Goal: Transaction & Acquisition: Purchase product/service

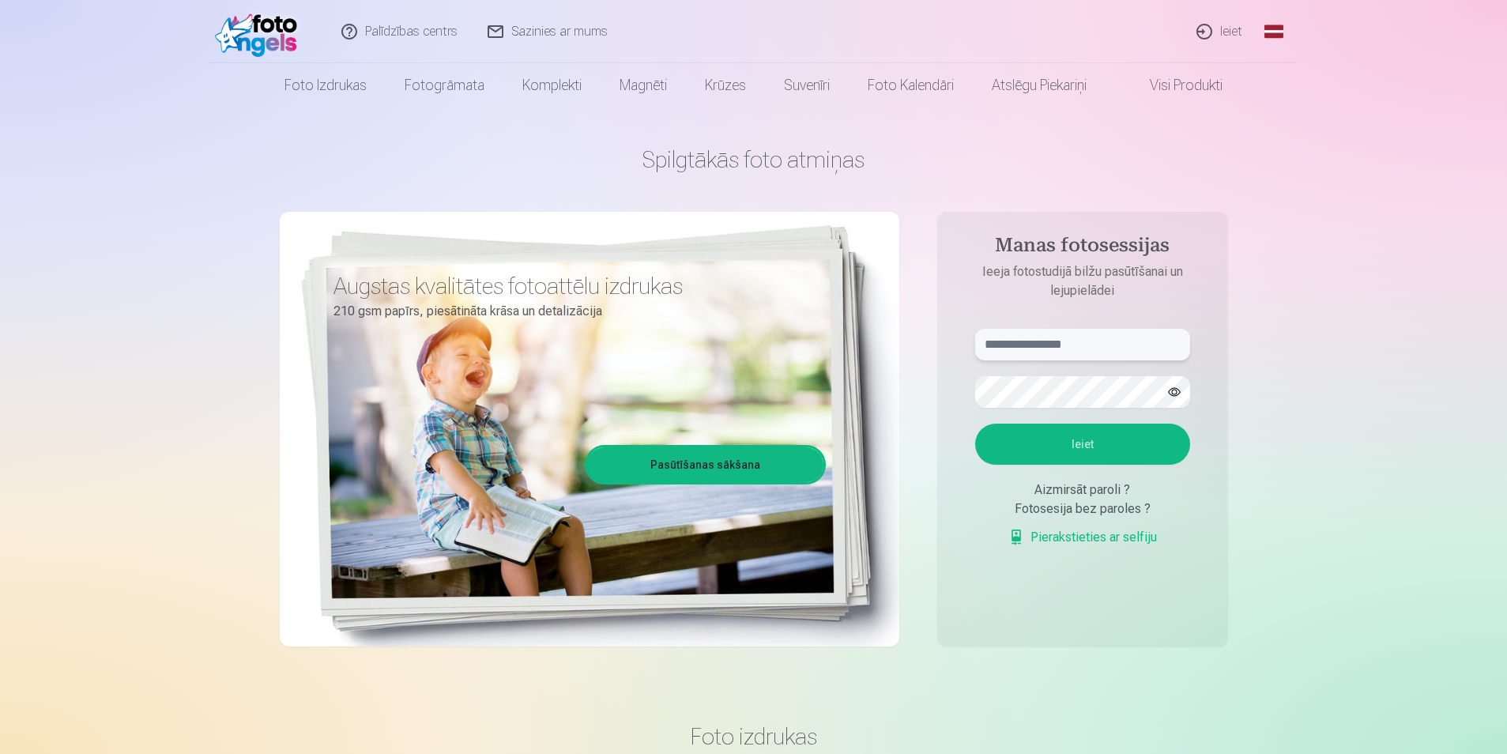
click at [1091, 345] on input "text" at bounding box center [1082, 345] width 215 height 32
type input "**********"
click at [1079, 457] on button "Ieiet" at bounding box center [1082, 444] width 215 height 41
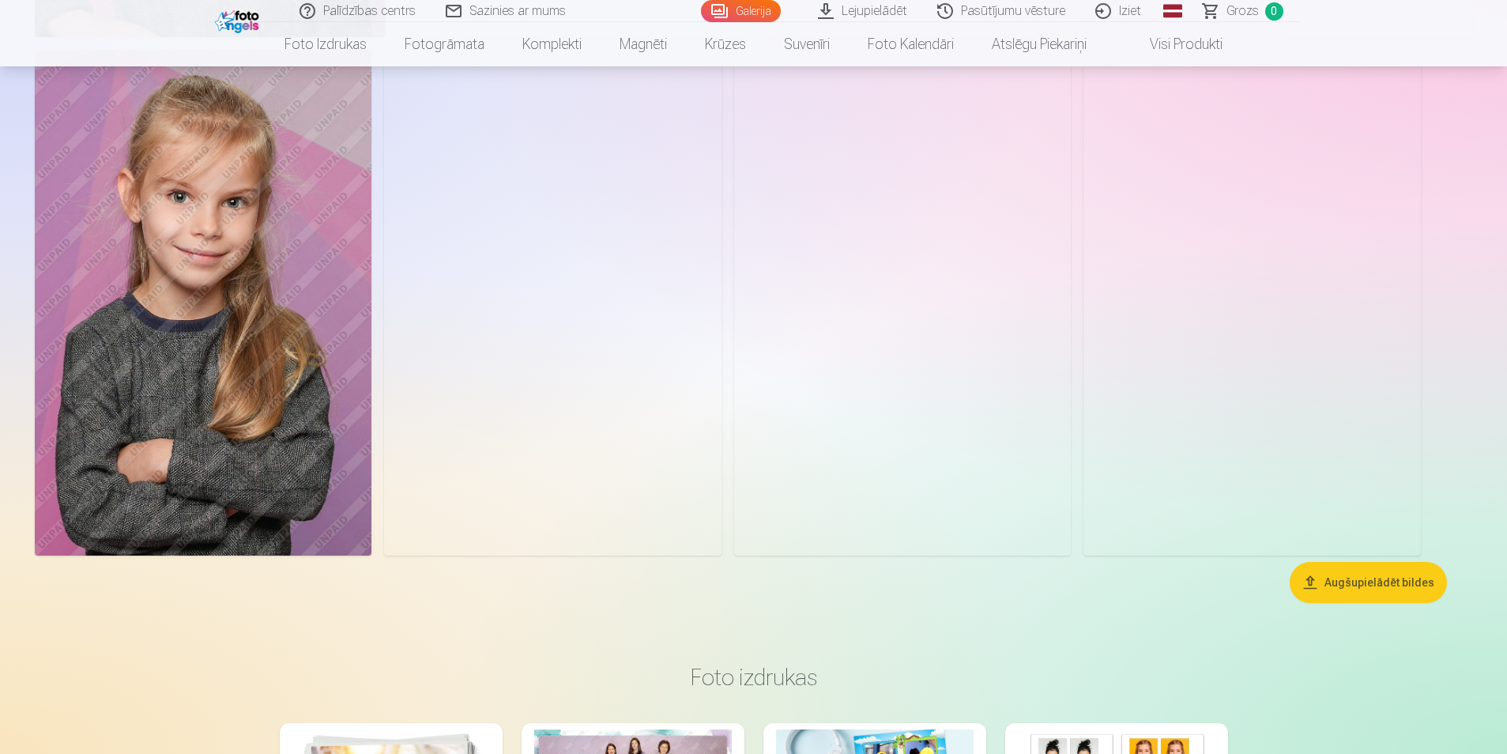
scroll to position [5373, 0]
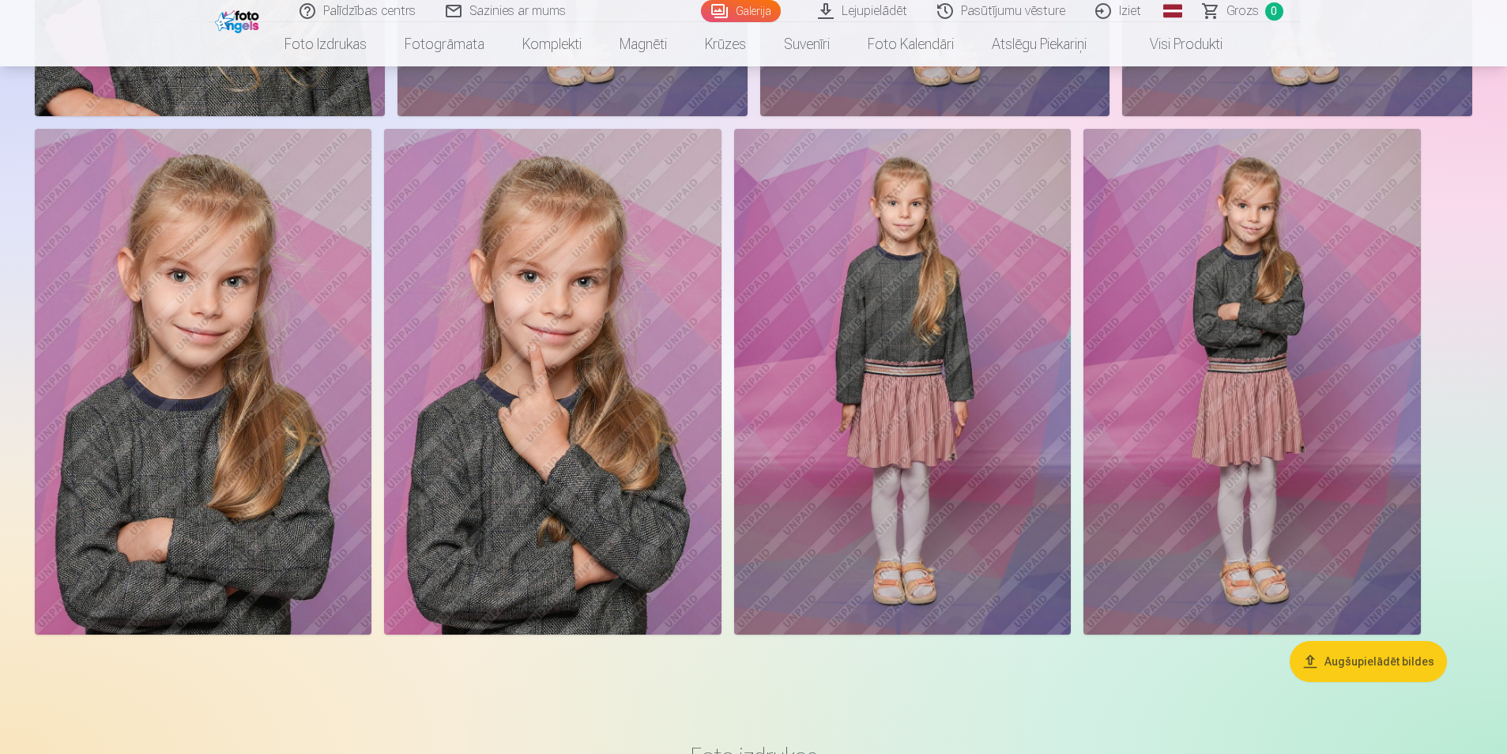
click at [324, 275] on img at bounding box center [203, 382] width 337 height 506
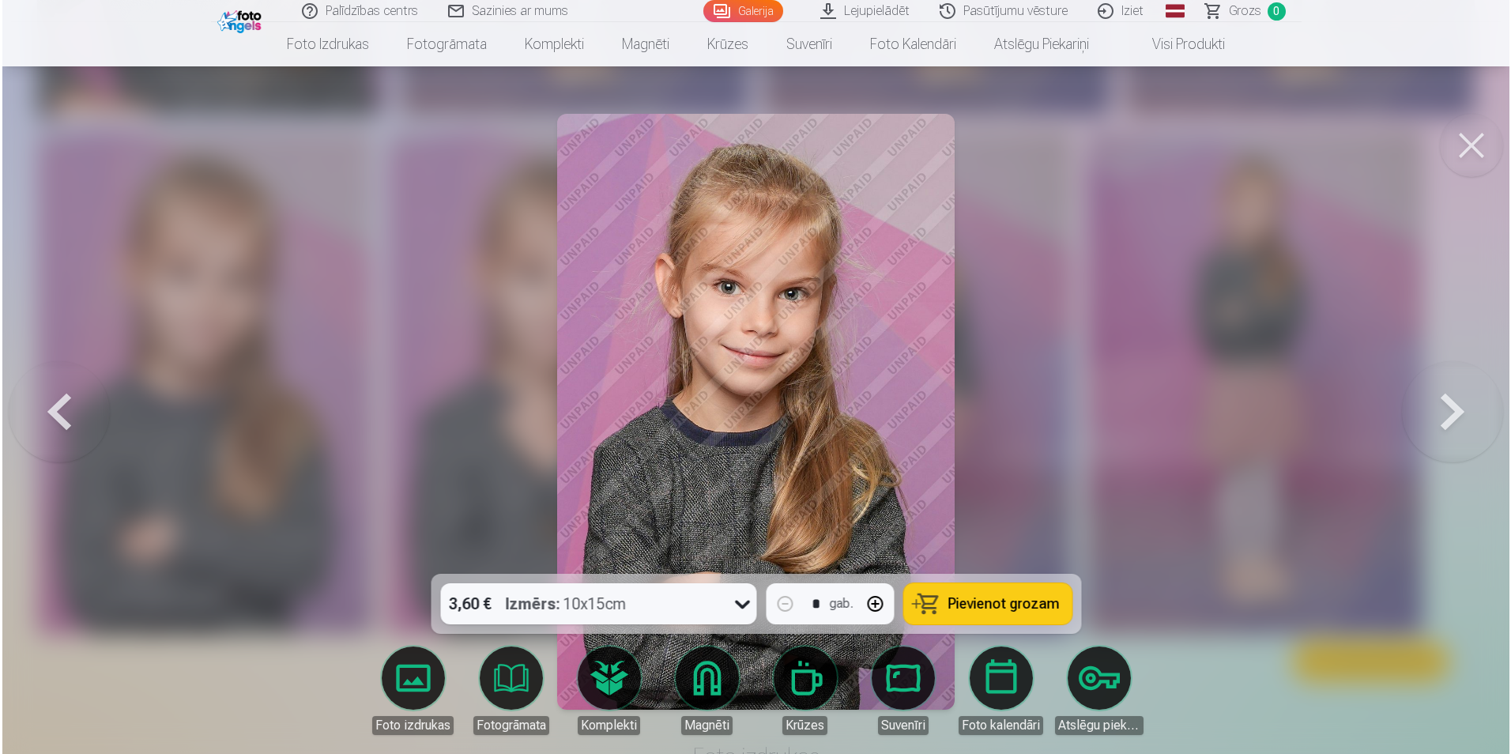
scroll to position [5386, 0]
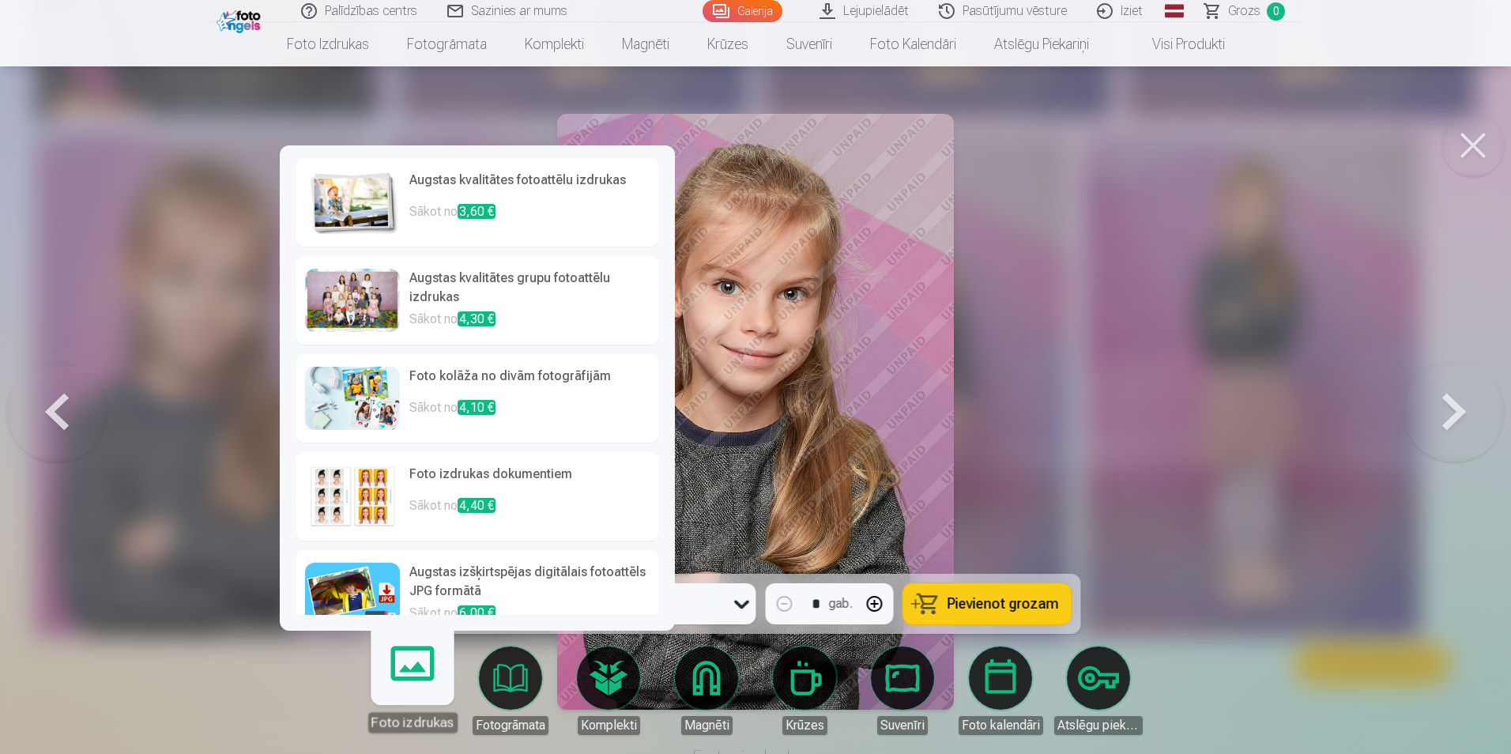
click at [412, 669] on link "Foto izdrukas" at bounding box center [411, 683] width 97 height 97
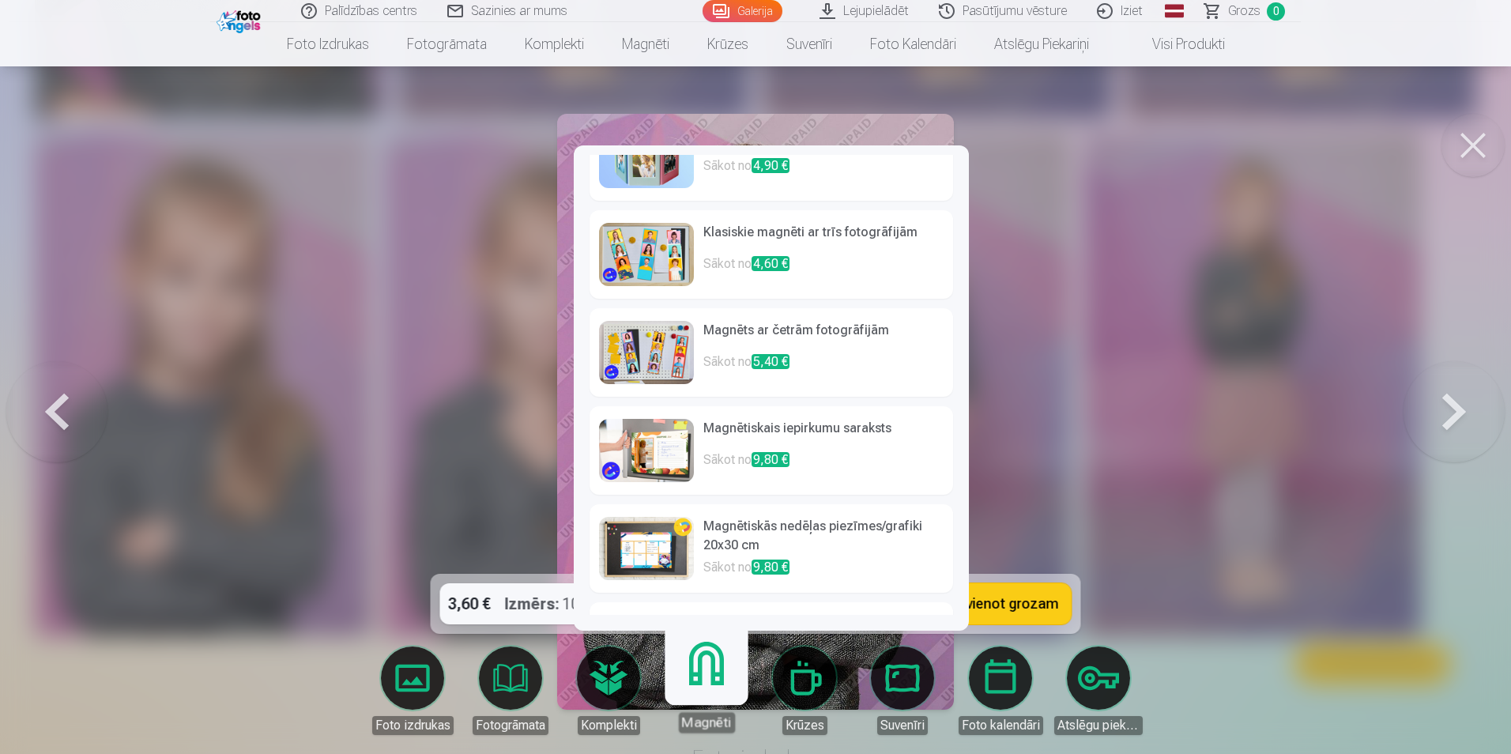
scroll to position [65, 0]
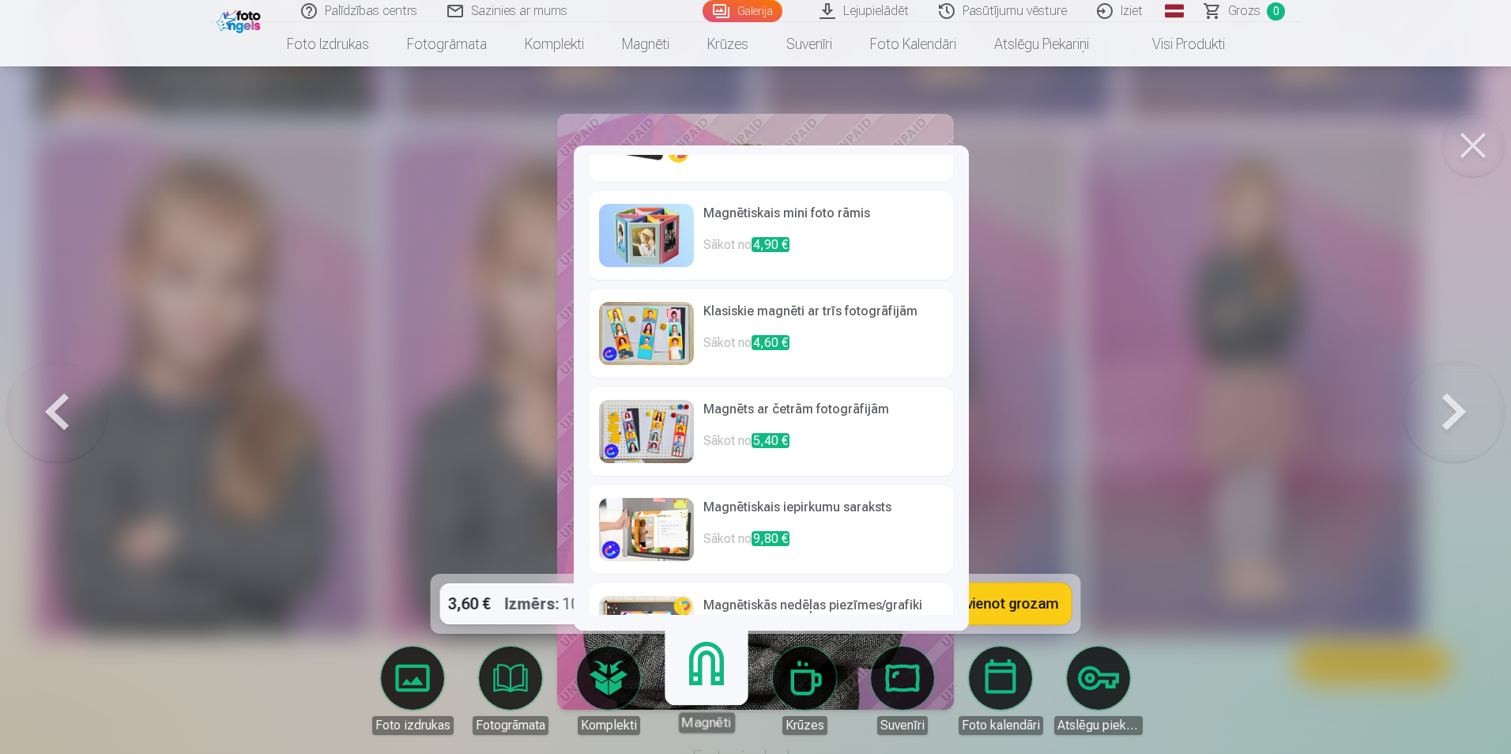
click at [657, 331] on img at bounding box center [646, 333] width 95 height 63
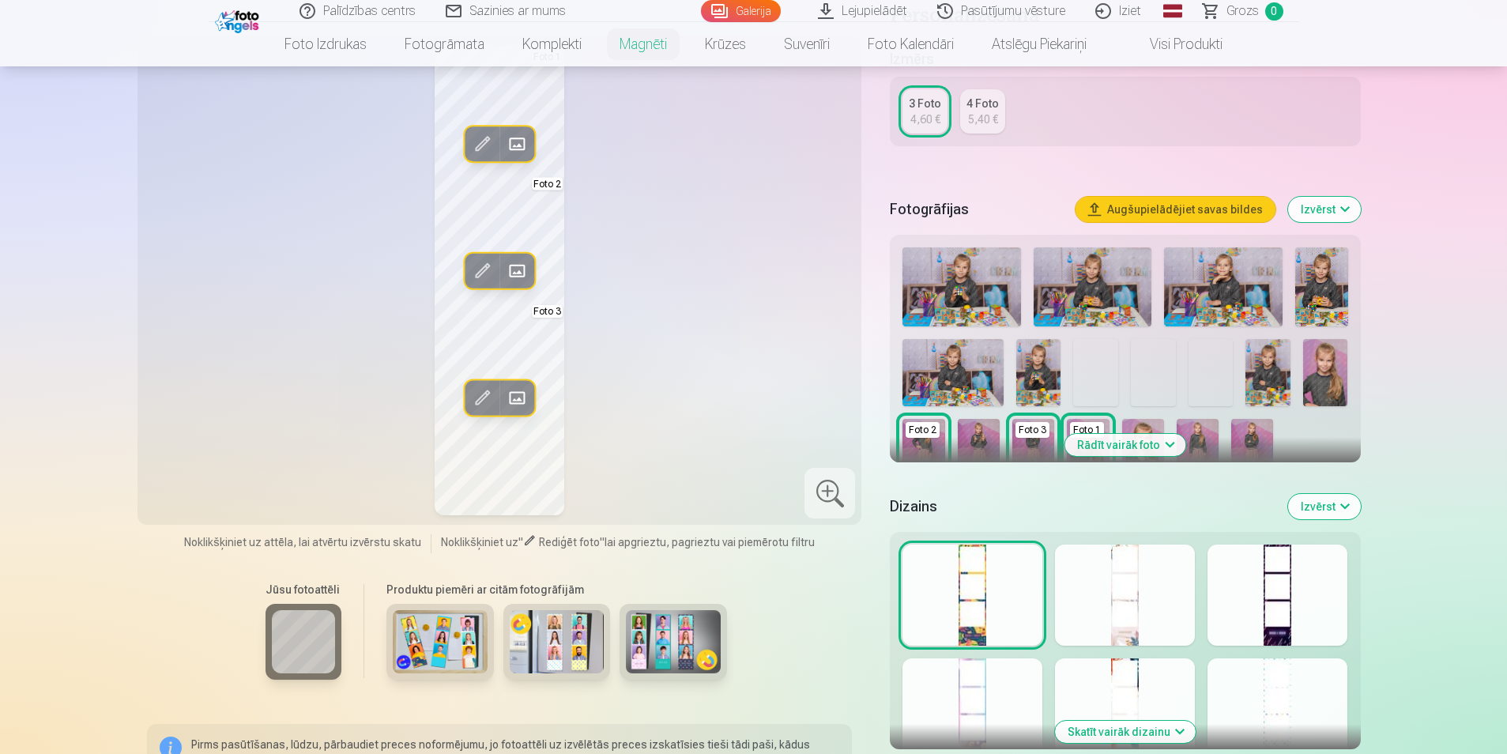
scroll to position [316, 0]
click at [1143, 448] on button "Rādīt vairāk foto" at bounding box center [1124, 444] width 121 height 22
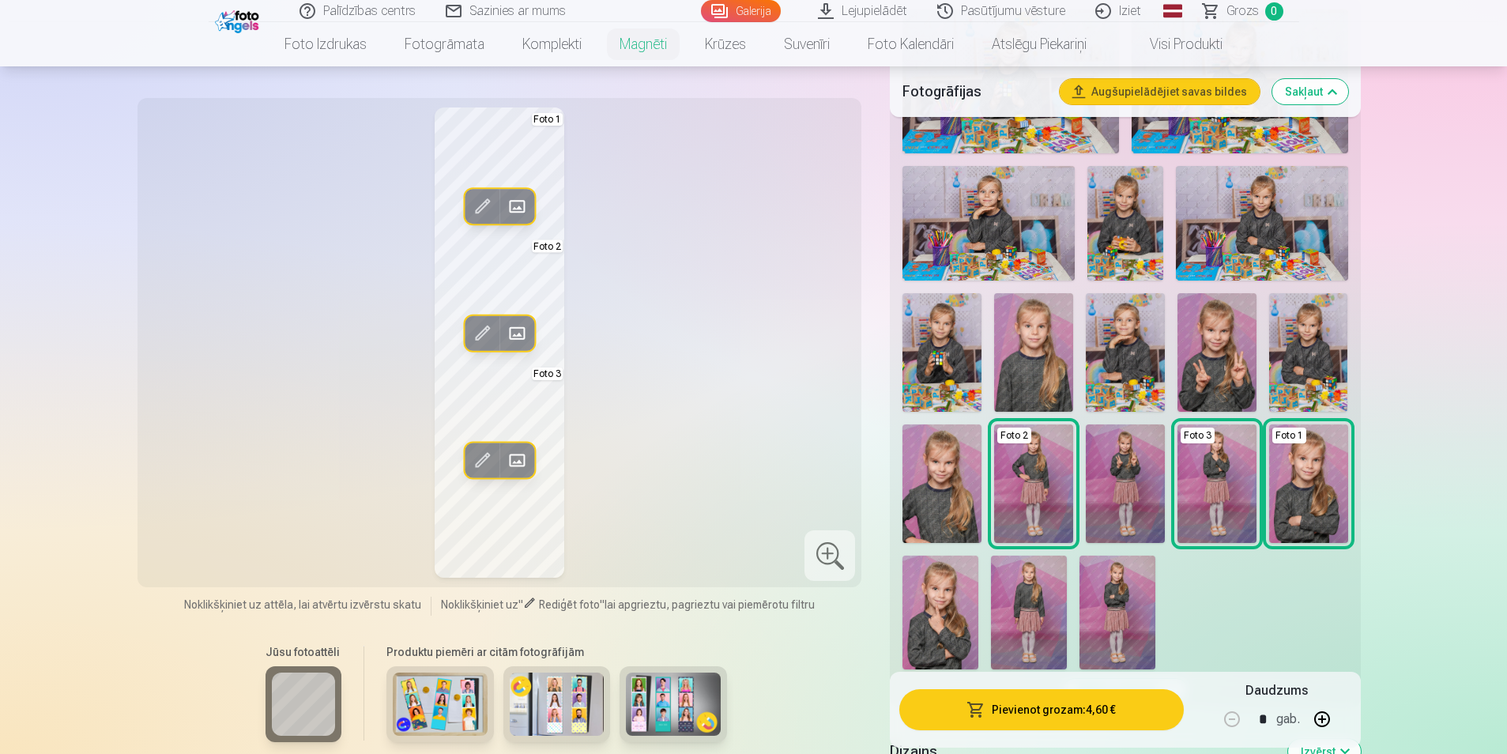
scroll to position [632, 0]
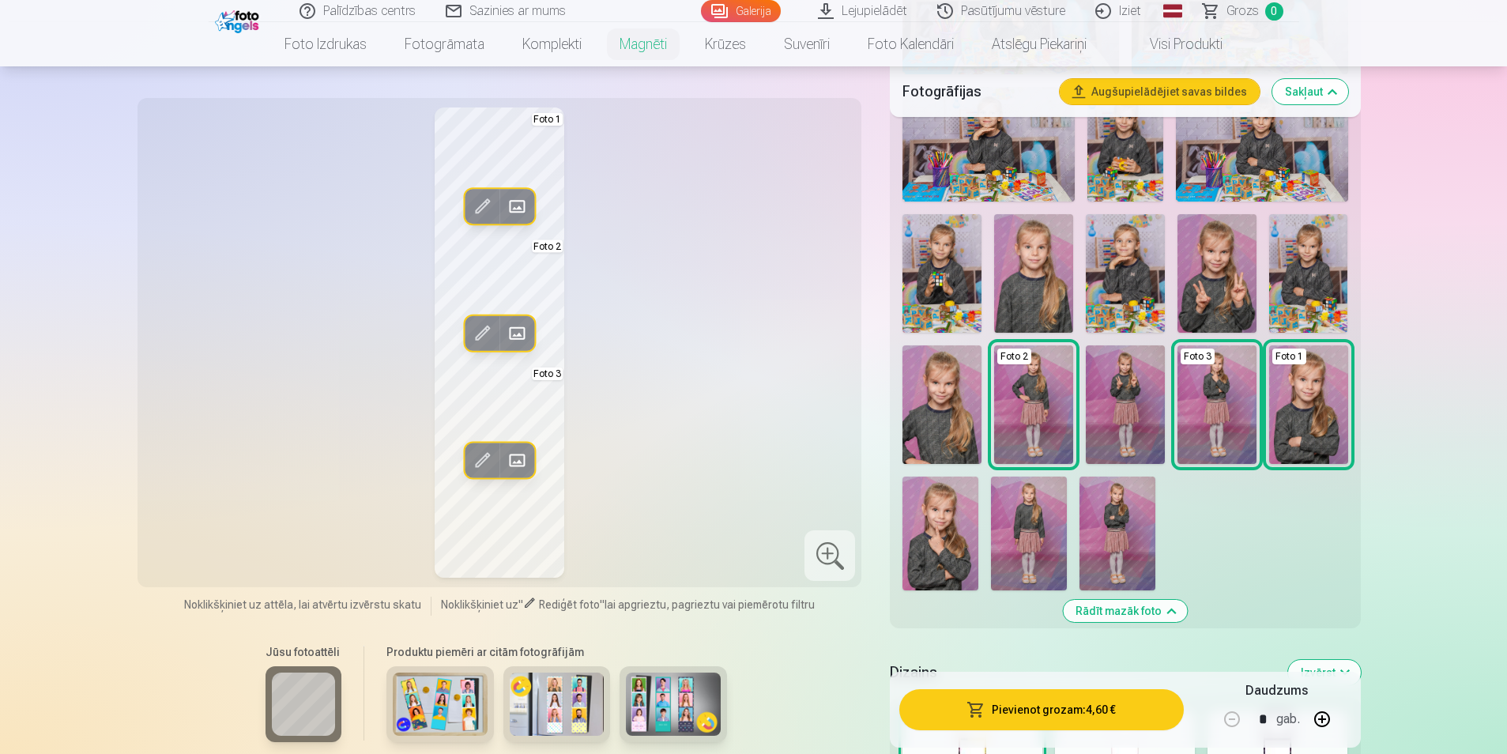
click at [410, 708] on img at bounding box center [440, 703] width 95 height 63
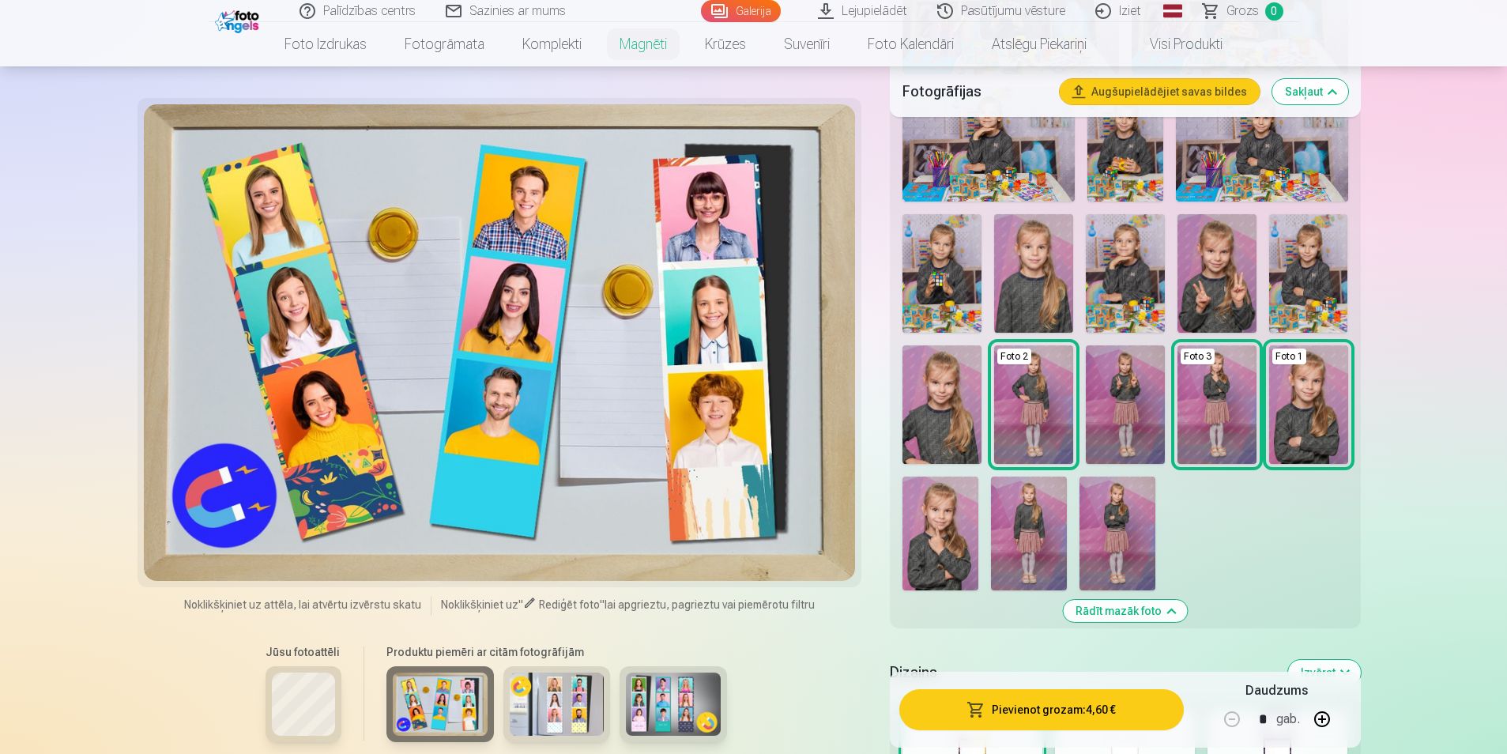
click at [557, 708] on img at bounding box center [557, 703] width 95 height 63
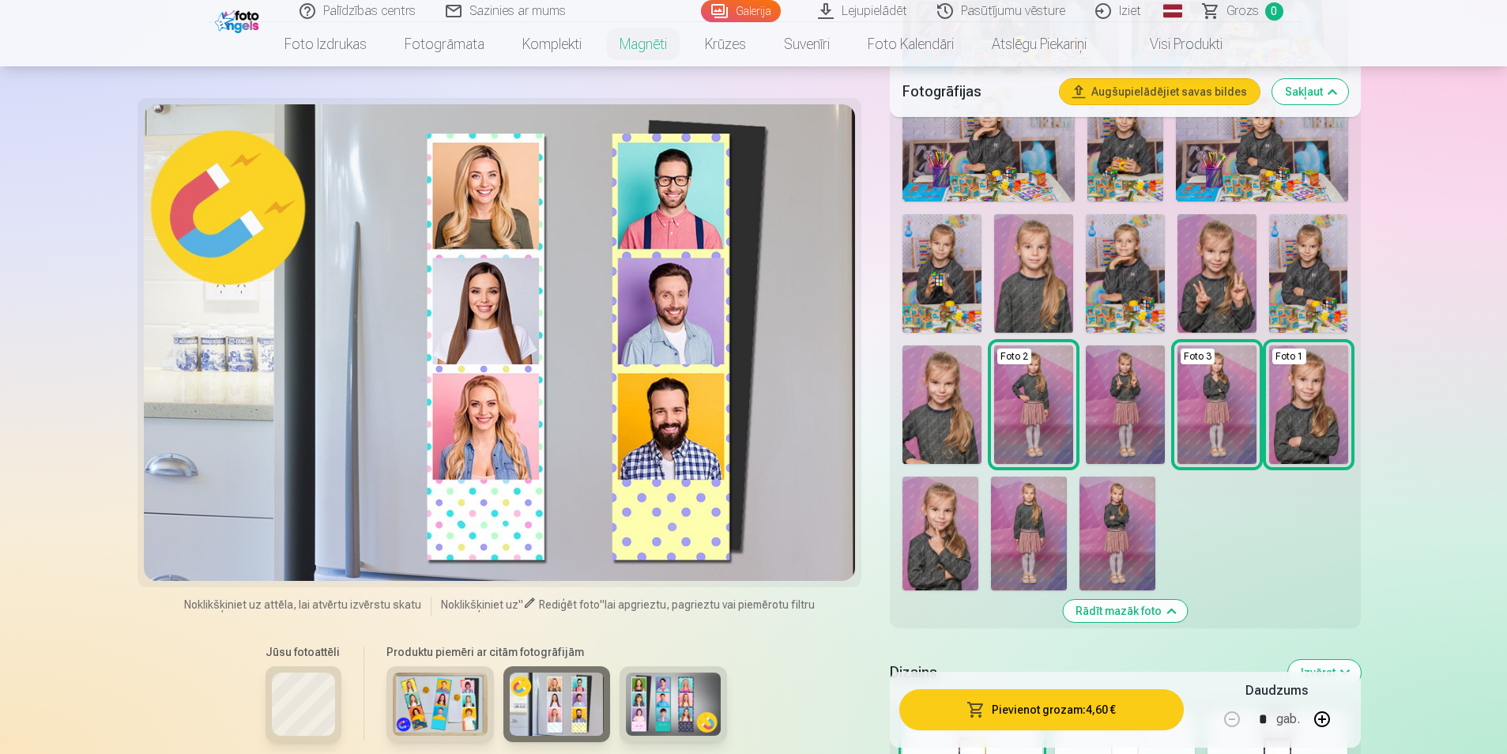
click at [686, 700] on img at bounding box center [673, 703] width 95 height 63
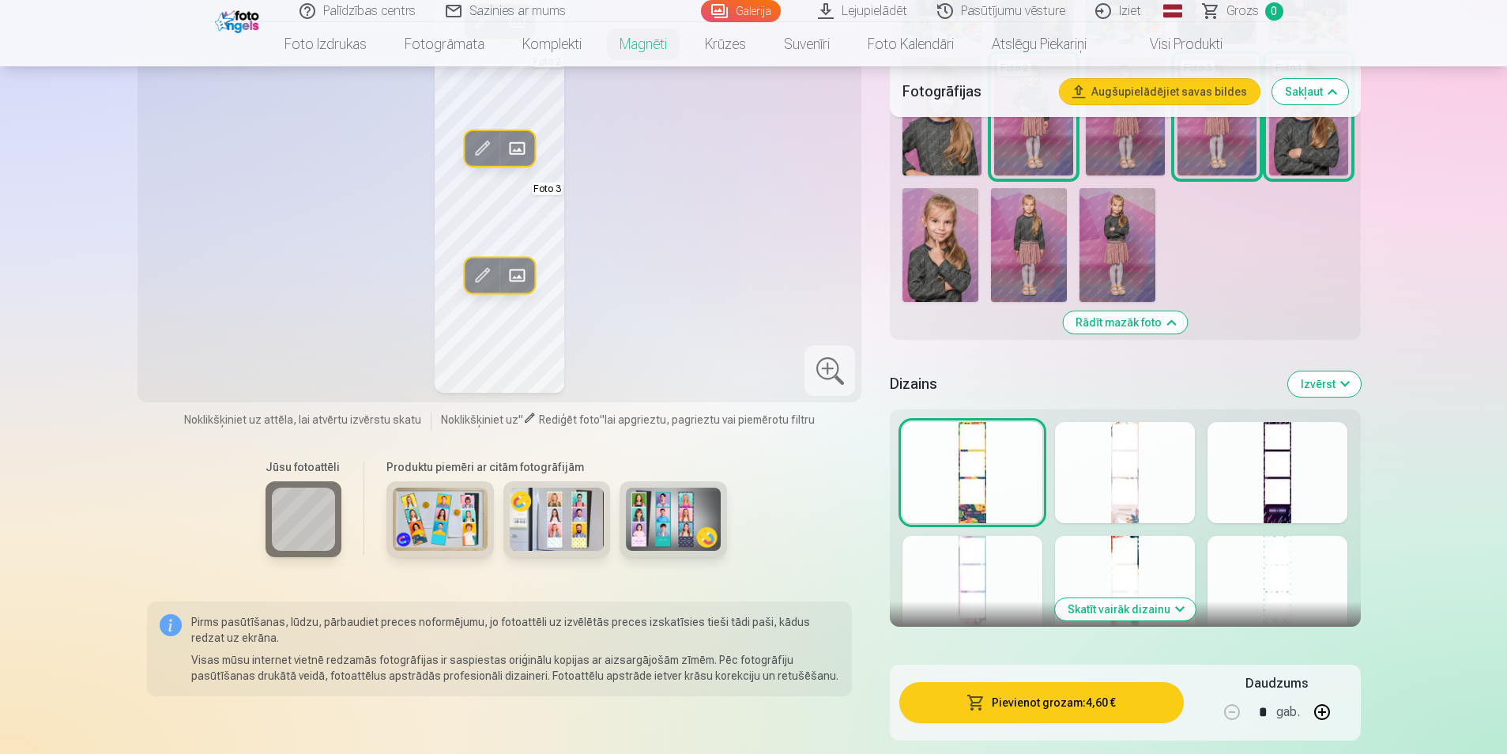
scroll to position [948, 0]
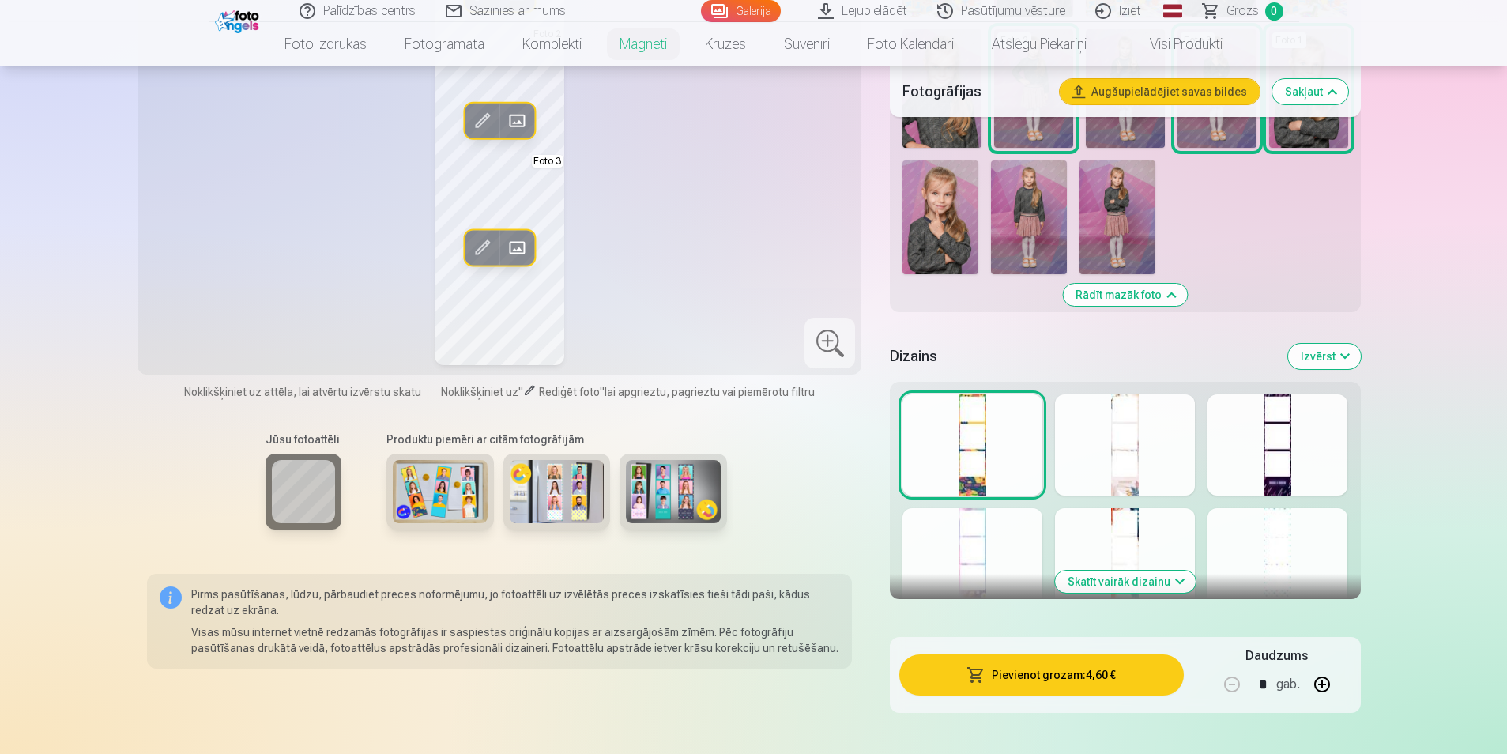
click at [1132, 439] on div at bounding box center [1125, 444] width 140 height 101
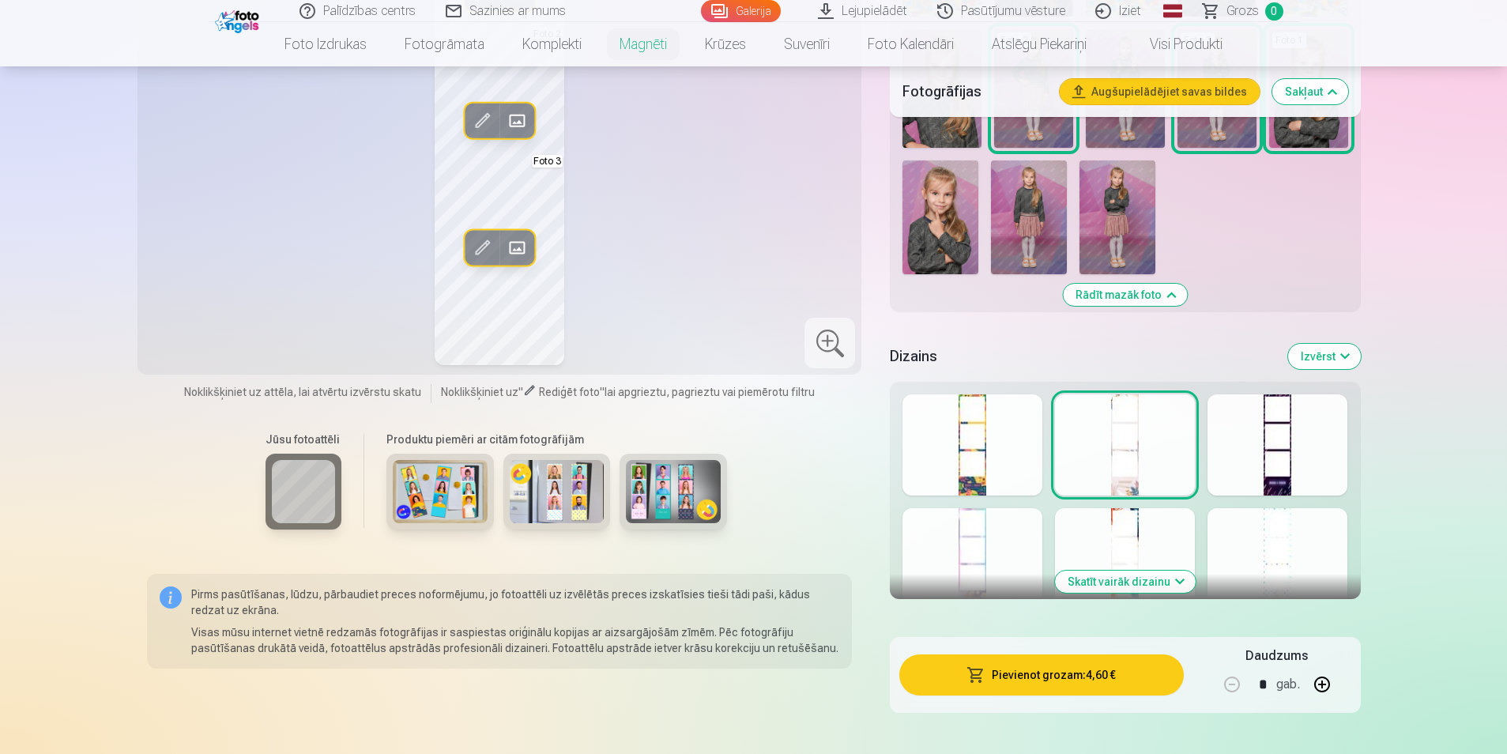
click at [1252, 440] on div at bounding box center [1277, 444] width 140 height 101
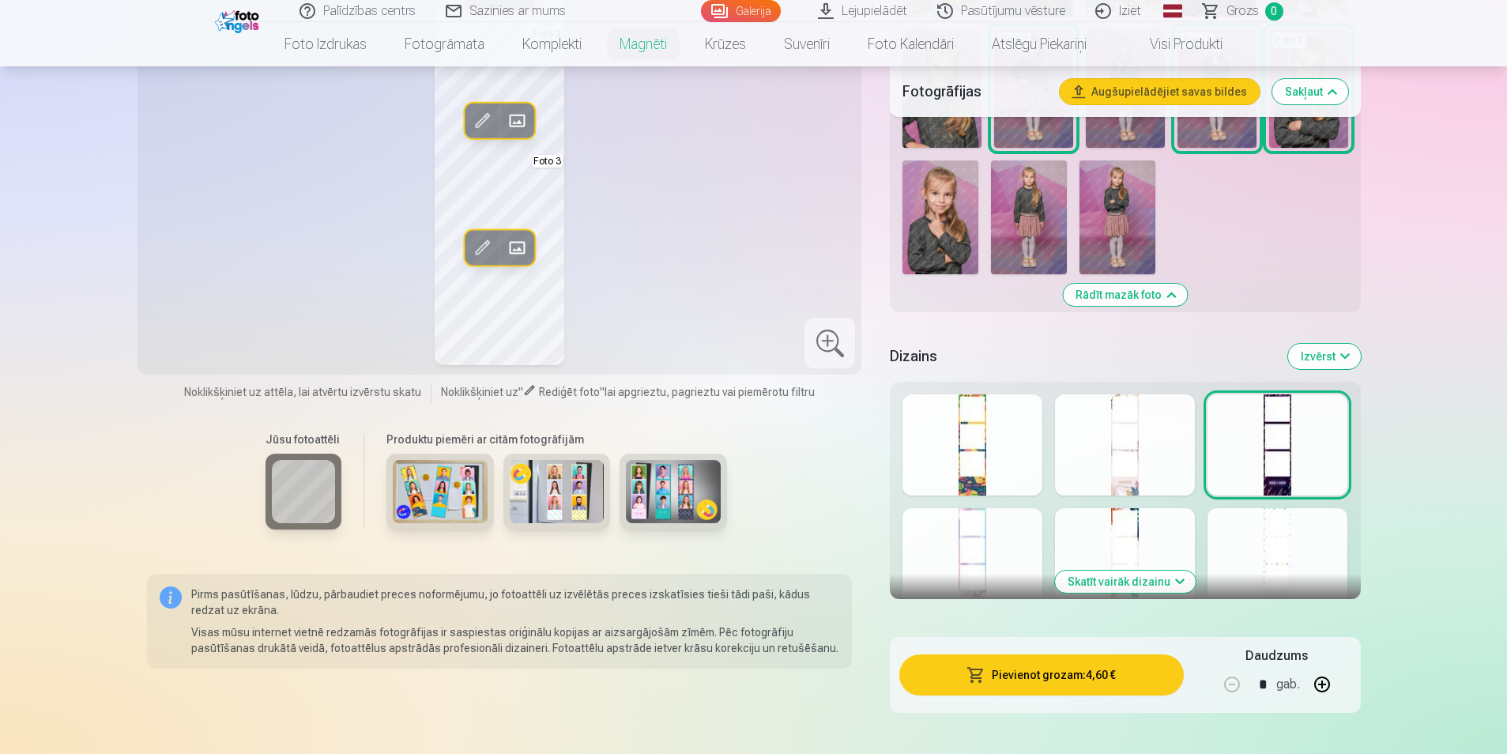
click at [931, 558] on div at bounding box center [972, 558] width 140 height 101
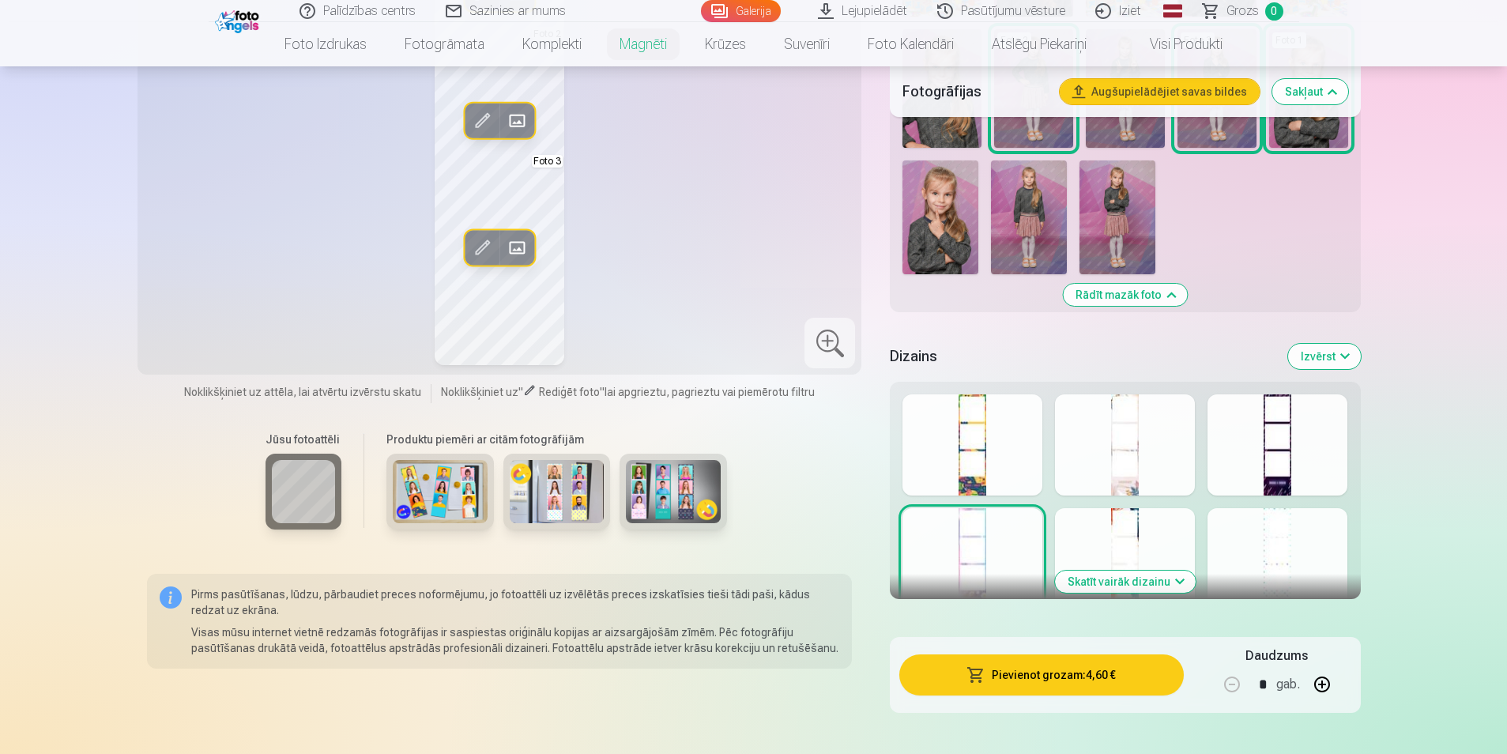
click at [1120, 542] on div at bounding box center [1125, 558] width 140 height 101
click at [1253, 540] on div at bounding box center [1277, 558] width 140 height 101
click at [1128, 585] on button "Skatīt vairāk dizainu" at bounding box center [1125, 582] width 141 height 22
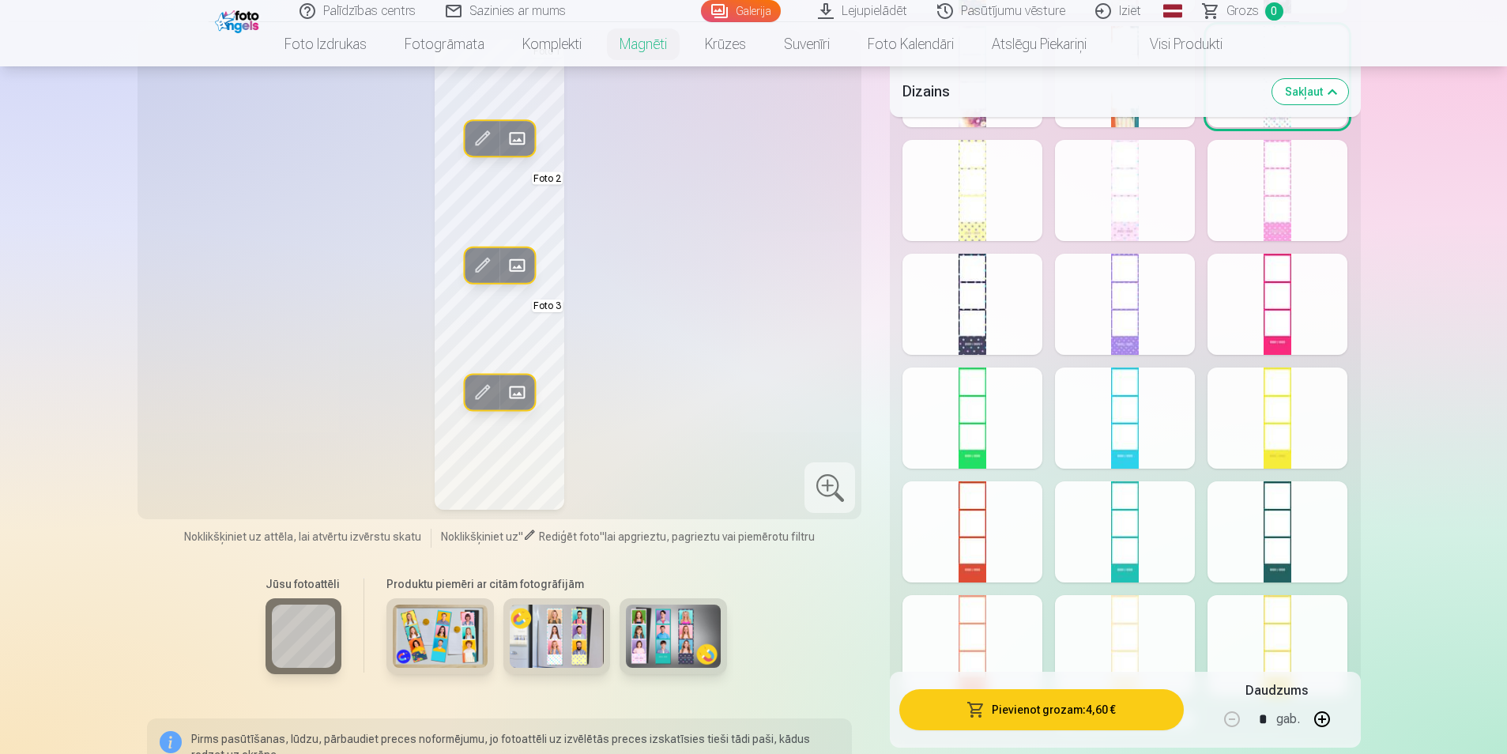
scroll to position [1422, 0]
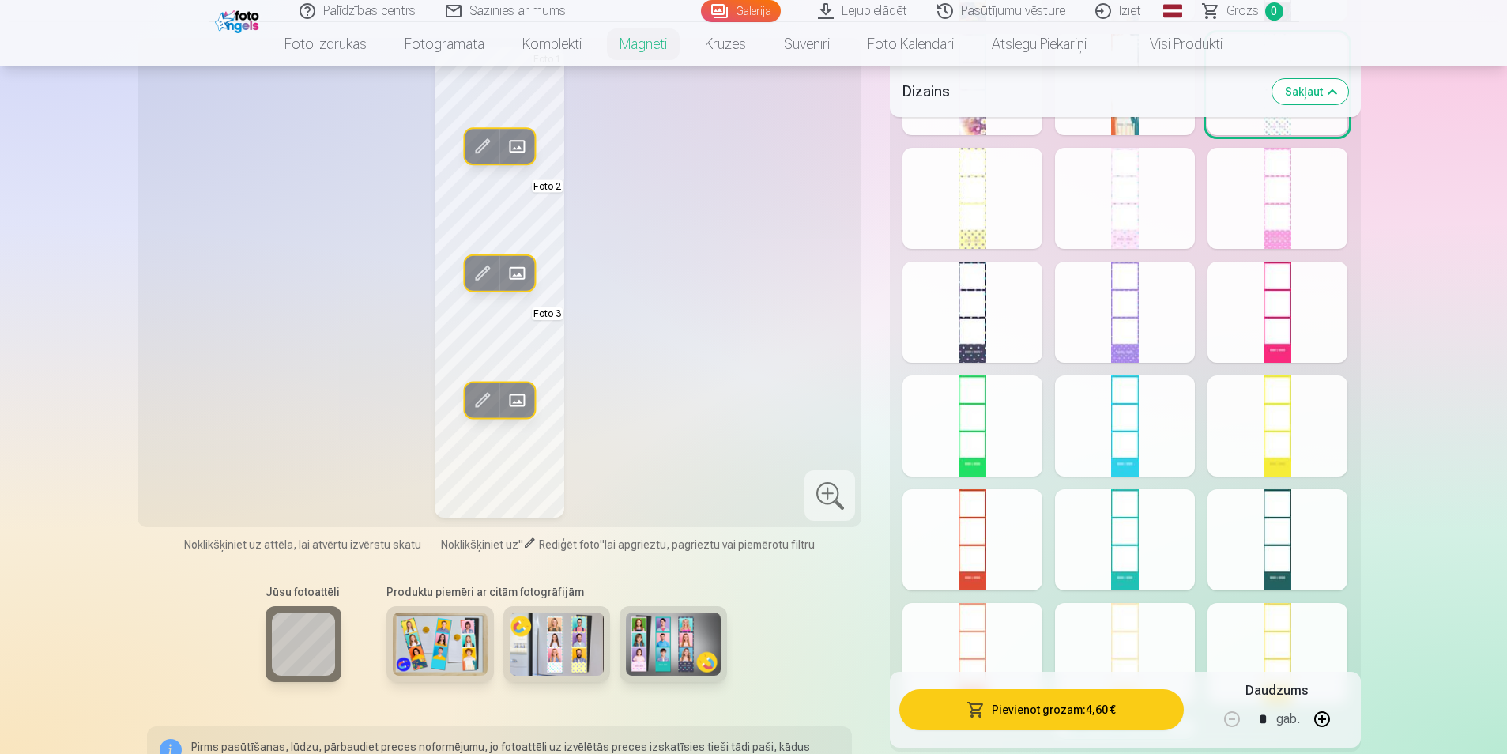
click at [959, 217] on div at bounding box center [972, 198] width 140 height 101
click at [1118, 210] on div at bounding box center [1125, 198] width 140 height 101
click at [1309, 215] on div at bounding box center [1277, 198] width 140 height 101
click at [1285, 314] on div at bounding box center [1277, 312] width 140 height 101
click at [1128, 322] on div at bounding box center [1125, 312] width 140 height 101
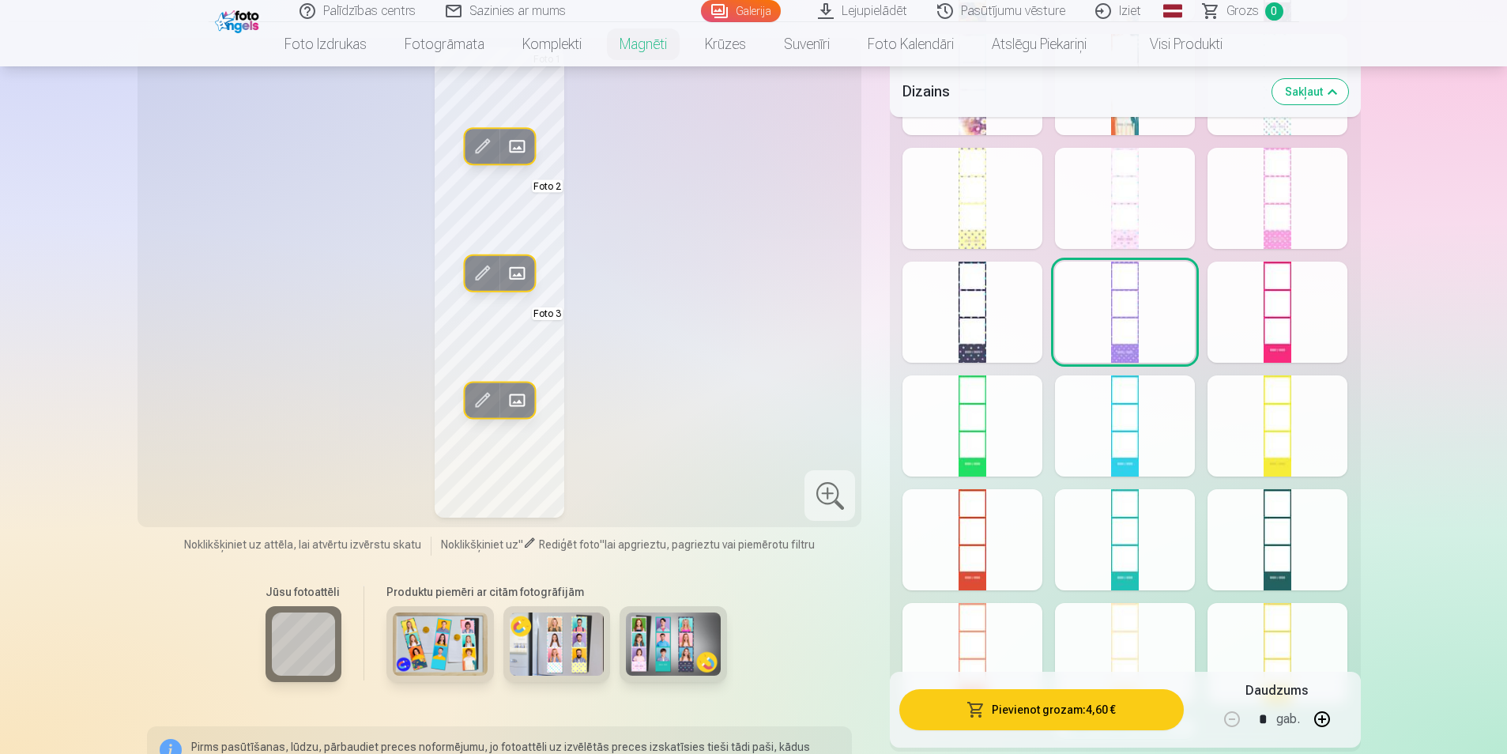
click at [1011, 322] on div at bounding box center [972, 312] width 140 height 101
click at [979, 420] on div at bounding box center [972, 425] width 140 height 101
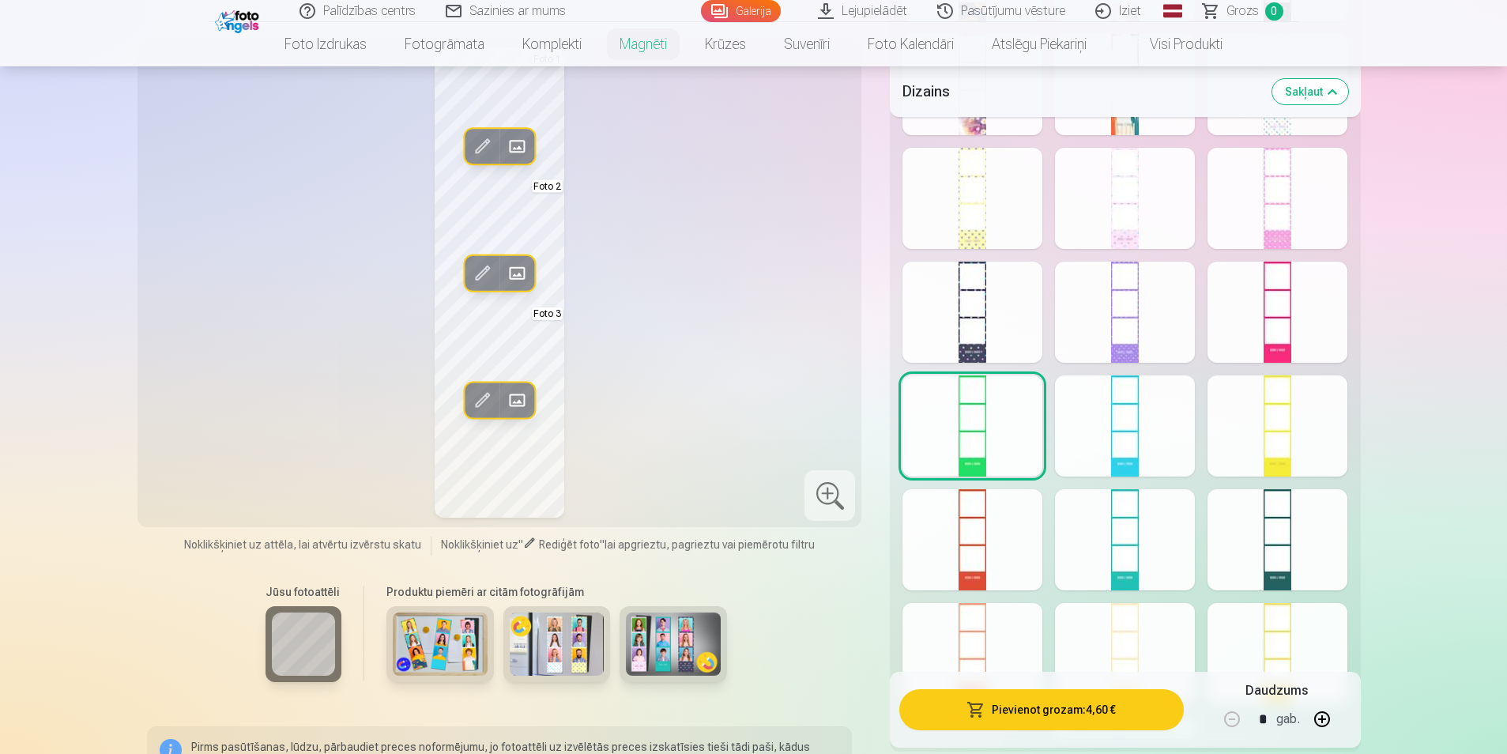
click at [1105, 420] on div at bounding box center [1125, 425] width 140 height 101
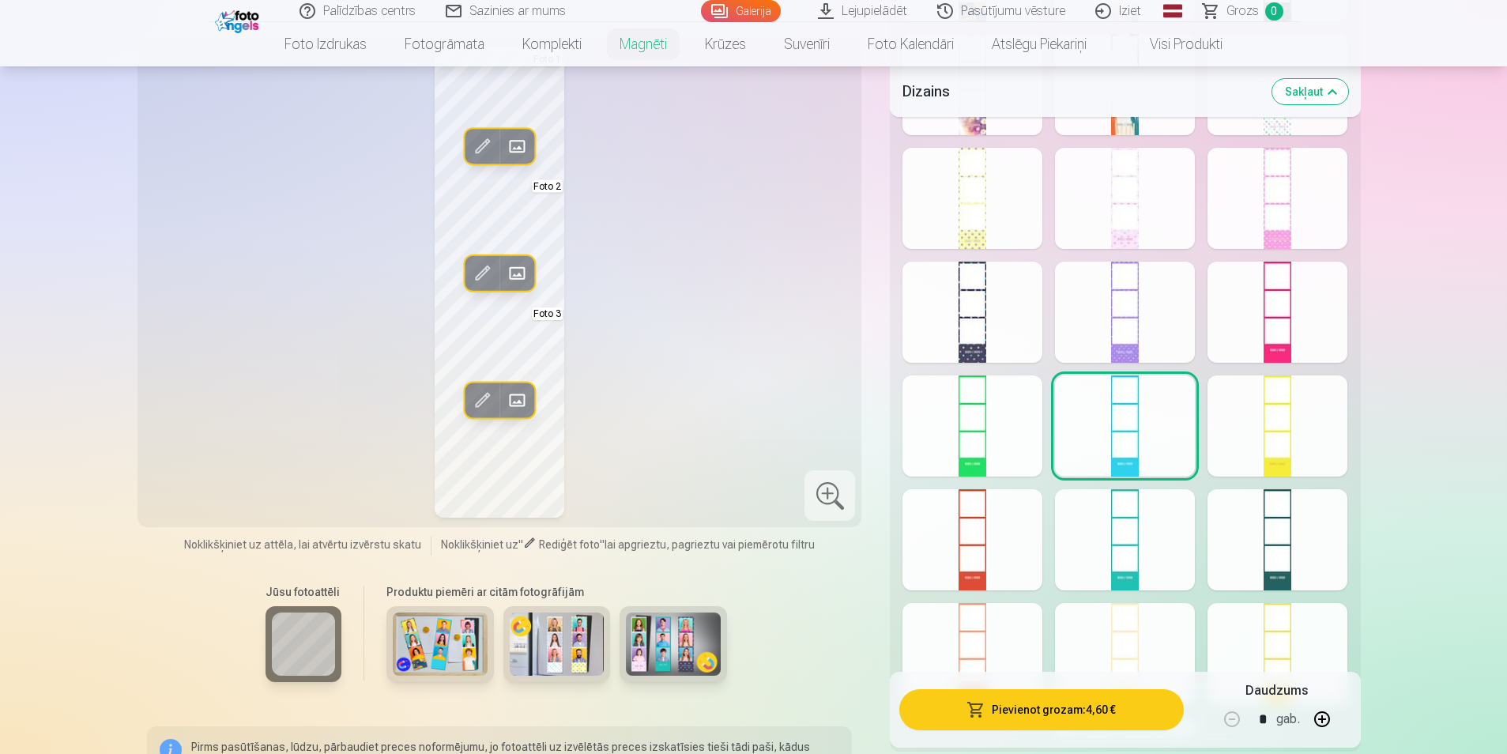
click at [1264, 428] on div at bounding box center [1277, 425] width 140 height 101
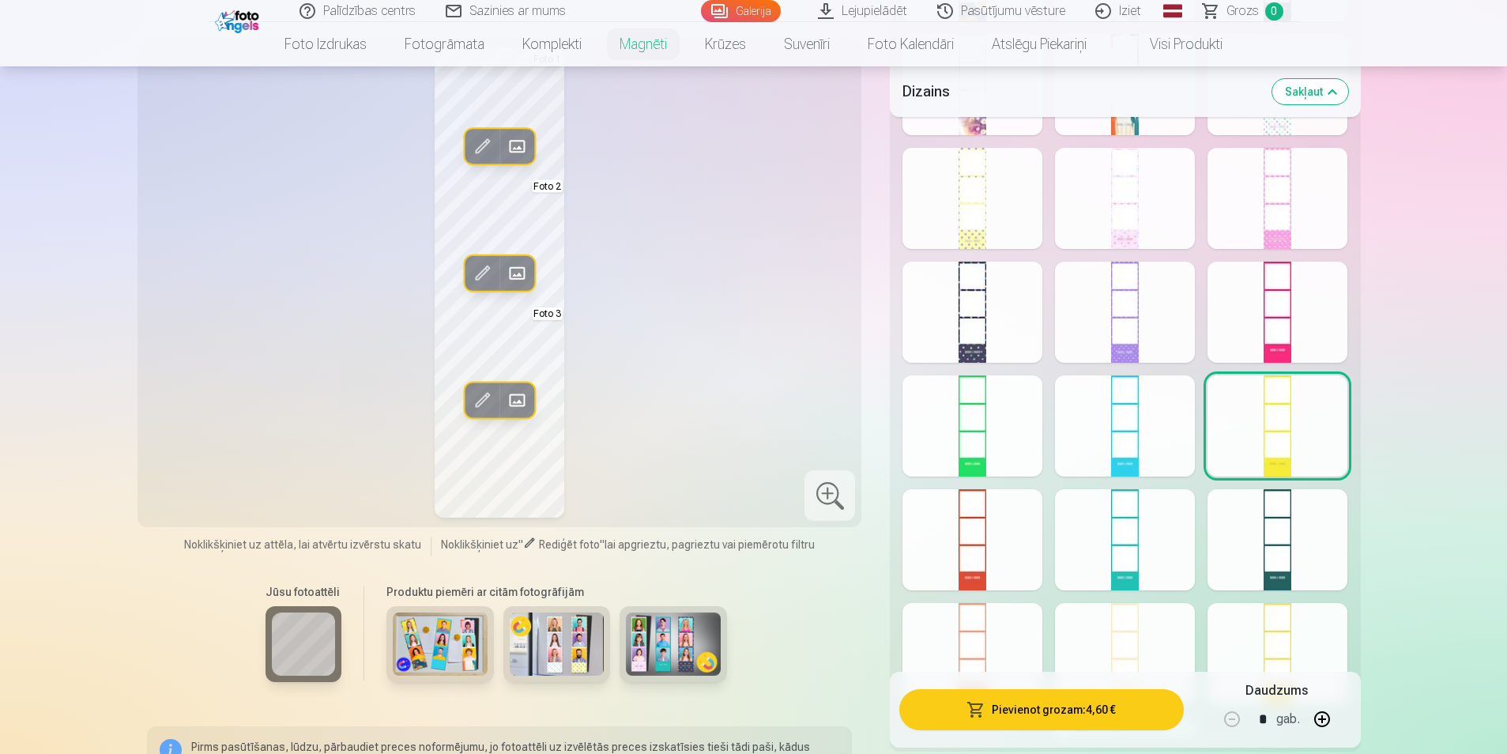
click at [1298, 538] on div at bounding box center [1277, 539] width 140 height 101
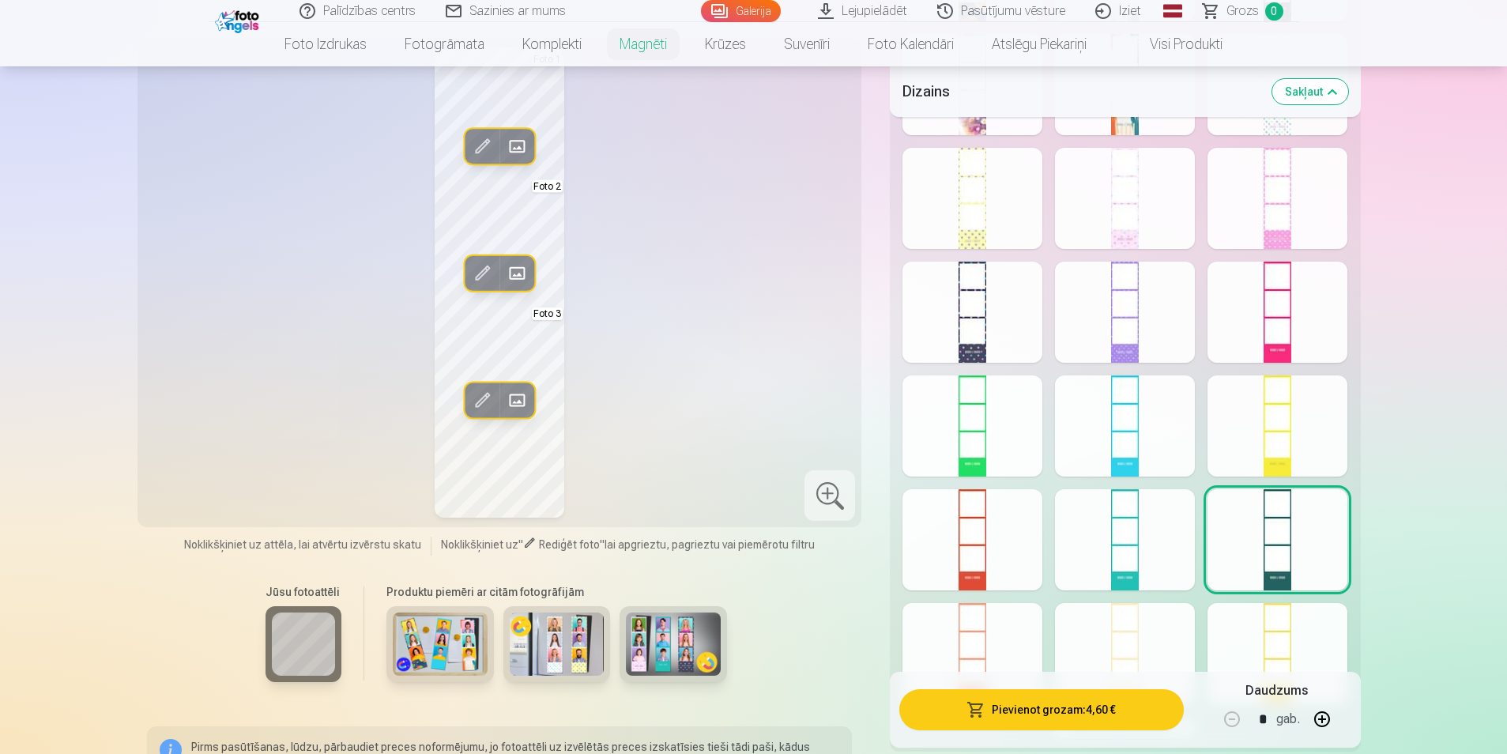
click at [1135, 524] on div at bounding box center [1125, 539] width 140 height 101
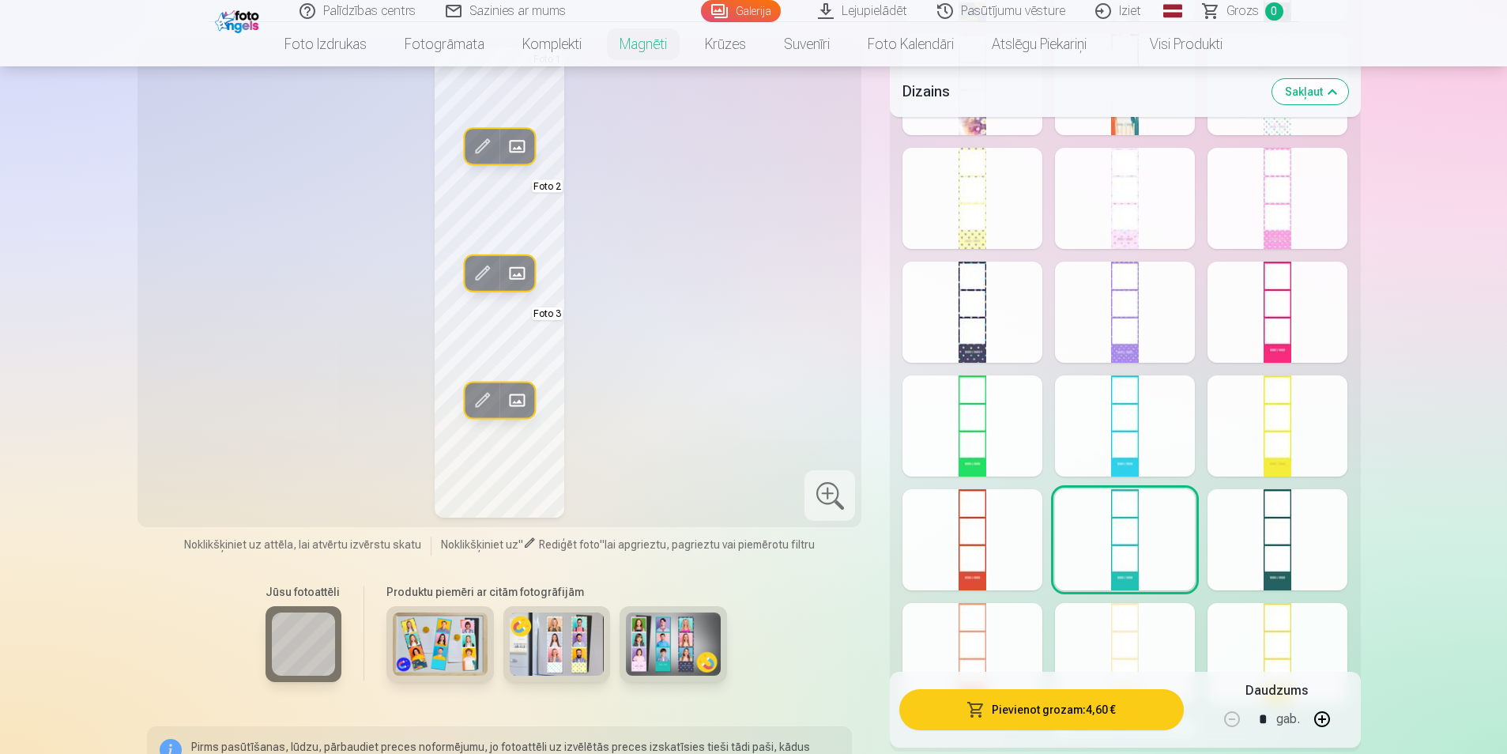
click at [990, 535] on div at bounding box center [972, 539] width 140 height 101
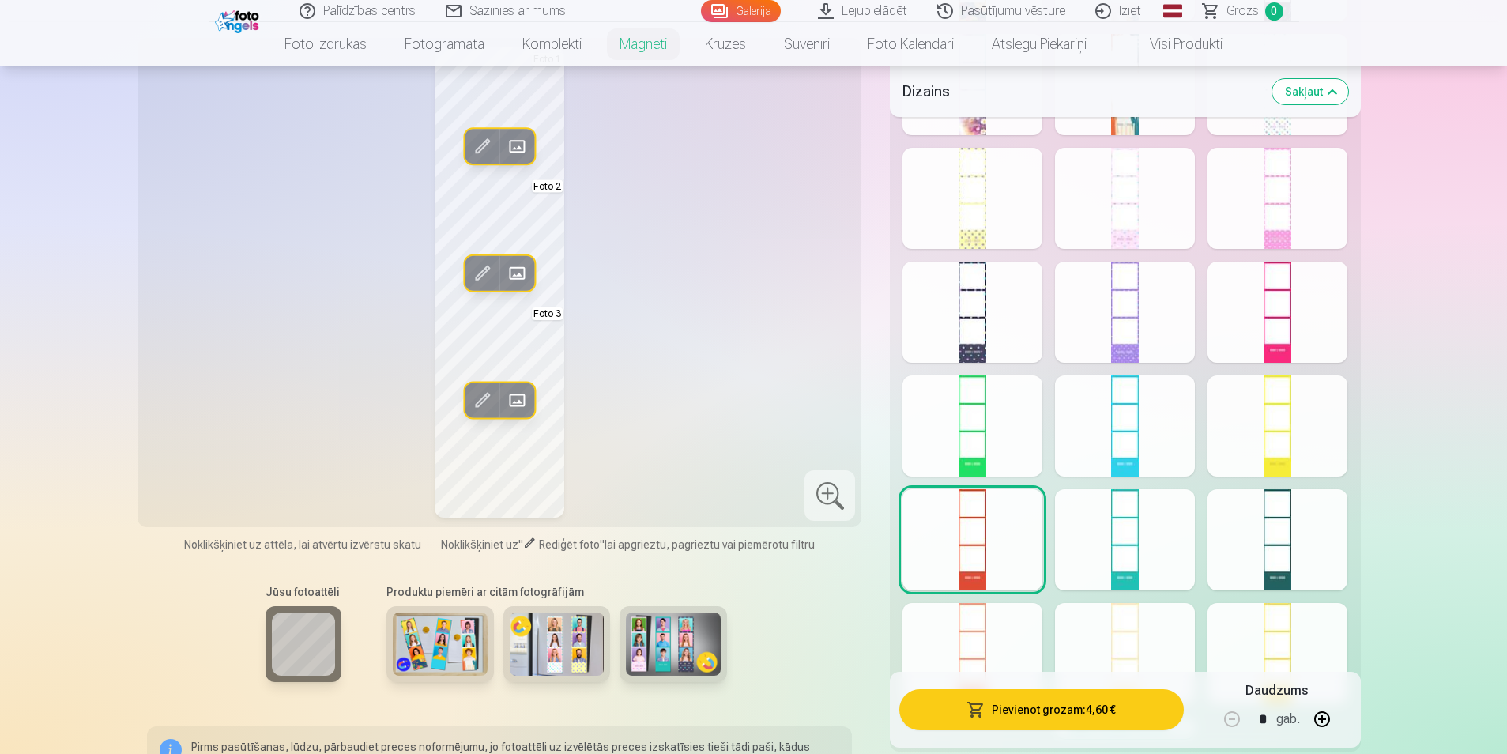
click at [959, 621] on div at bounding box center [972, 653] width 140 height 101
click at [1067, 621] on div at bounding box center [1125, 653] width 140 height 101
click at [1270, 643] on div at bounding box center [1277, 653] width 140 height 101
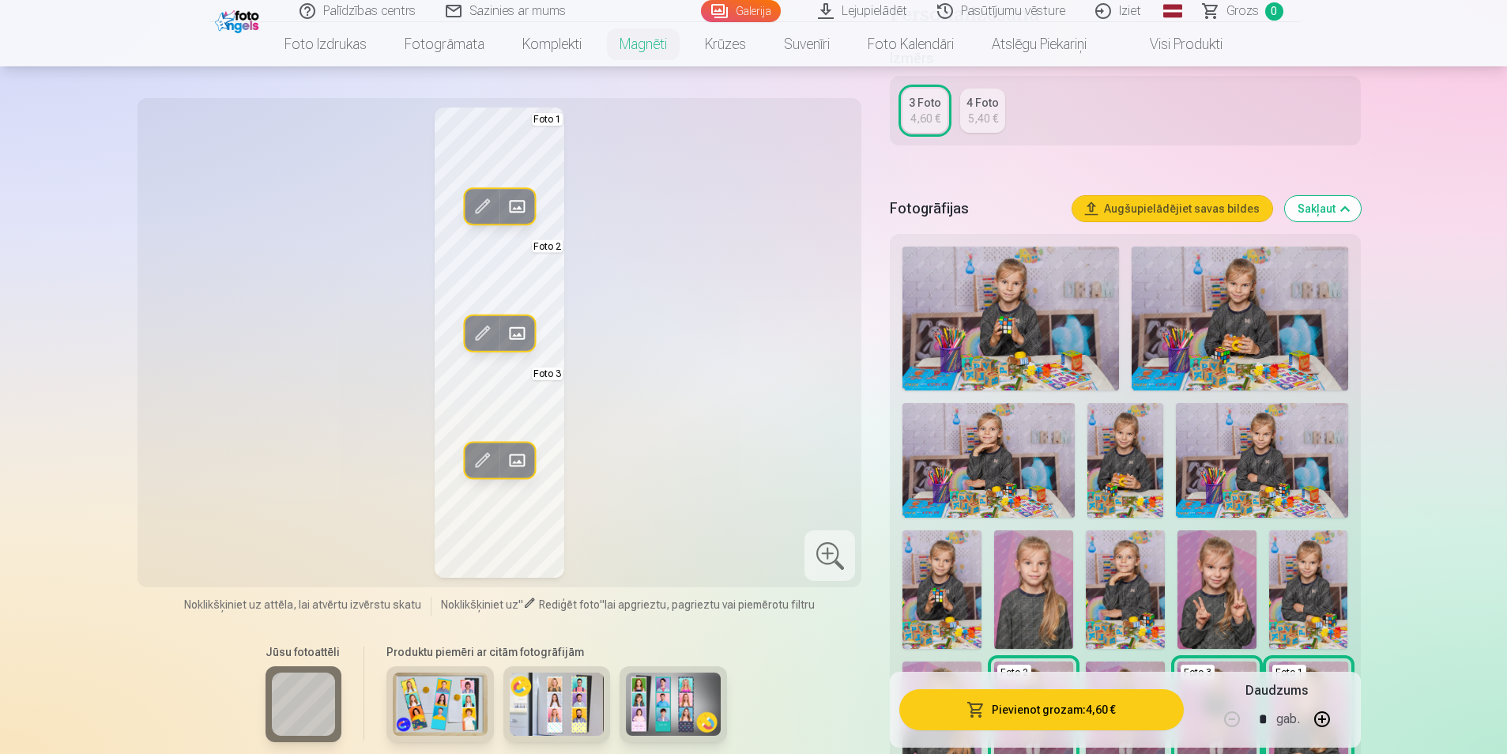
scroll to position [0, 0]
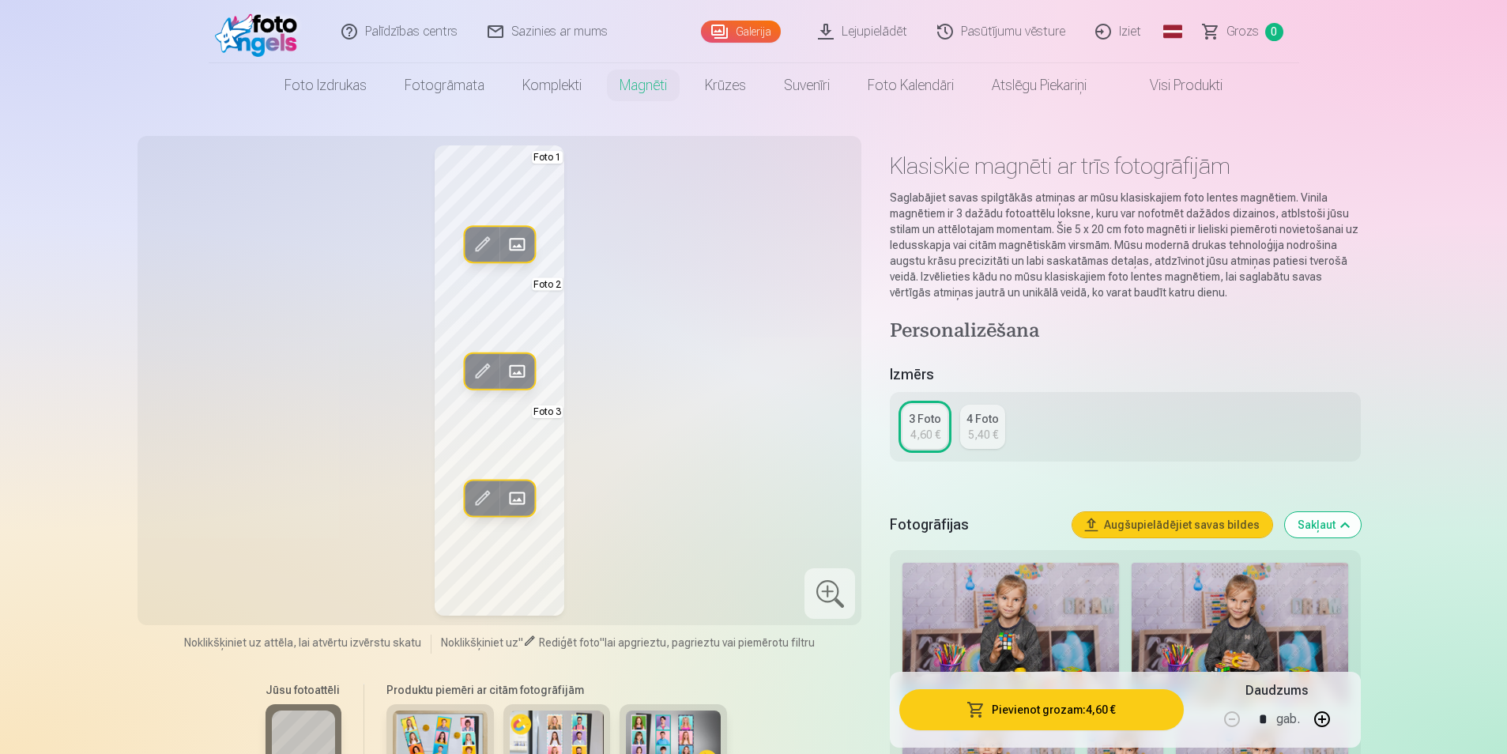
click at [1144, 28] on link "Iziet" at bounding box center [1119, 31] width 76 height 63
